Goal: Navigation & Orientation: Find specific page/section

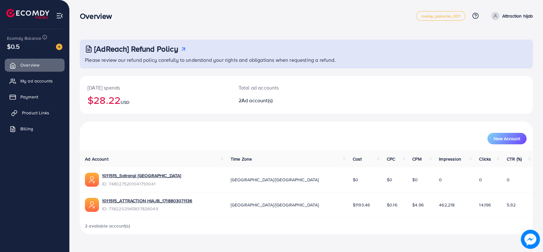
click at [48, 110] on span "Product Links" at bounding box center [35, 112] width 27 height 6
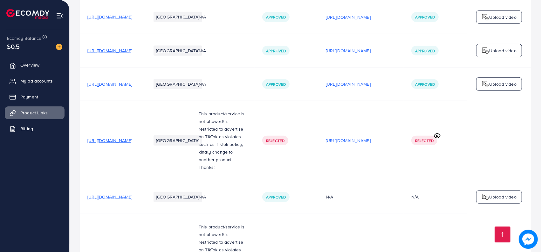
scroll to position [562, 0]
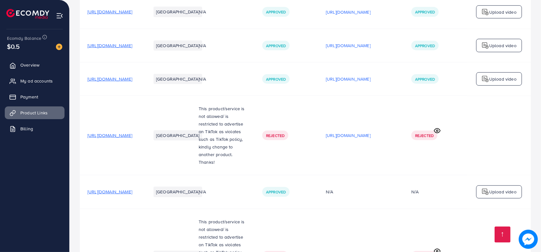
click at [132, 49] on span "[URL][DOMAIN_NAME]" at bounding box center [109, 45] width 45 height 6
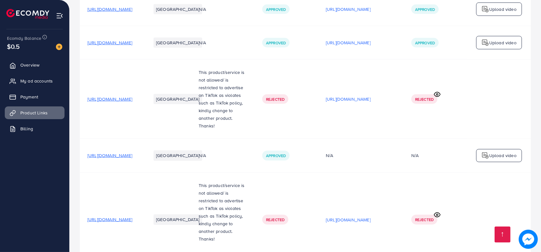
scroll to position [613, 0]
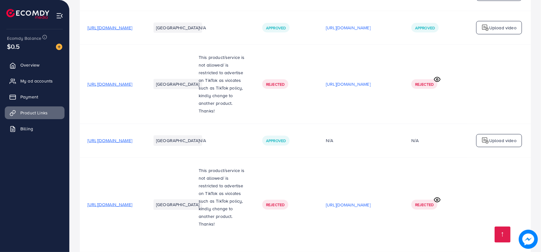
click at [132, 31] on span "[URL][DOMAIN_NAME]" at bounding box center [109, 27] width 45 height 6
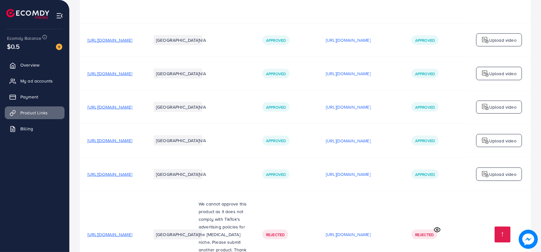
scroll to position [846, 0]
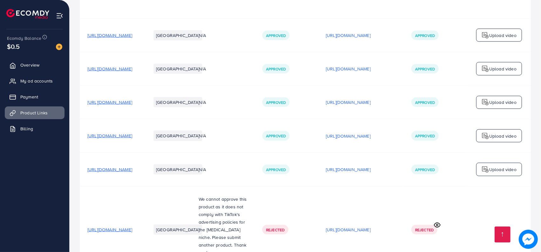
click at [132, 38] on span "[URL][DOMAIN_NAME]" at bounding box center [109, 35] width 45 height 6
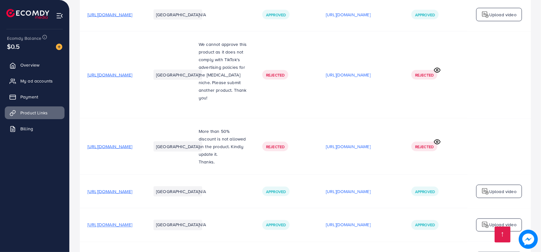
scroll to position [1016, 0]
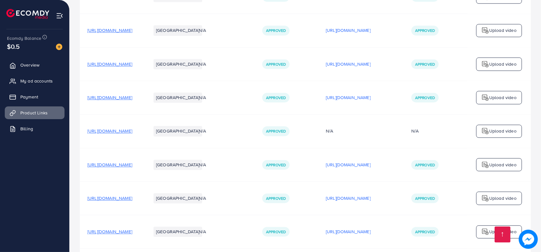
scroll to position [1214, 0]
